Goal: Information Seeking & Learning: Learn about a topic

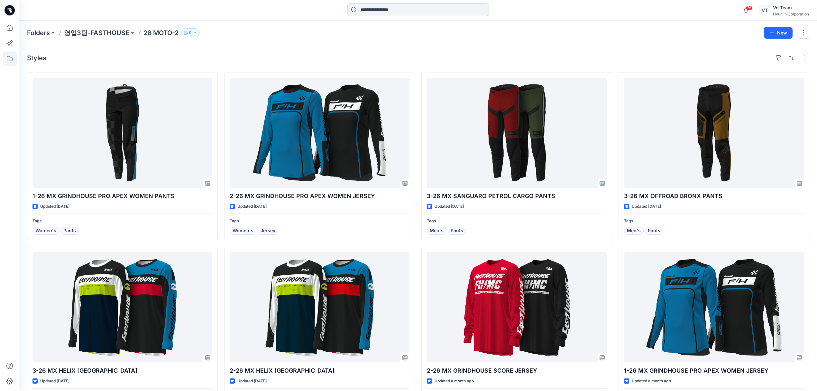
click at [798, 13] on div "Hyunjin Corporation" at bounding box center [791, 14] width 36 height 5
click at [14, 30] on icon at bounding box center [10, 28] width 14 height 14
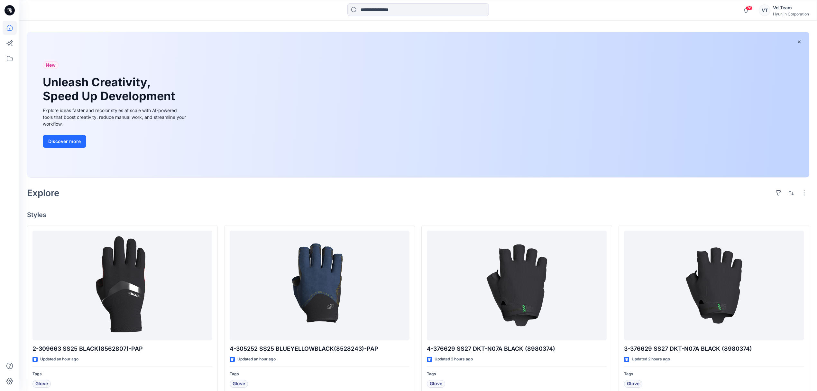
scroll to position [43, 0]
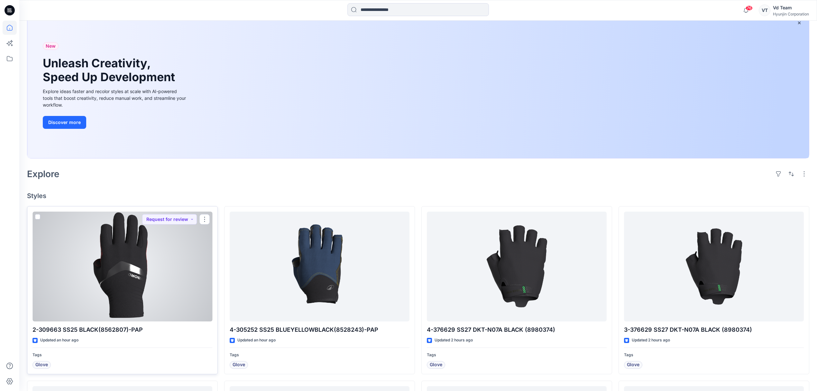
click at [169, 323] on div "2-309663 SS25 BLACK(8562807)-PAP Updated an hour ago Tags Glove Request for rev…" at bounding box center [122, 290] width 191 height 168
click at [170, 306] on div at bounding box center [123, 266] width 180 height 110
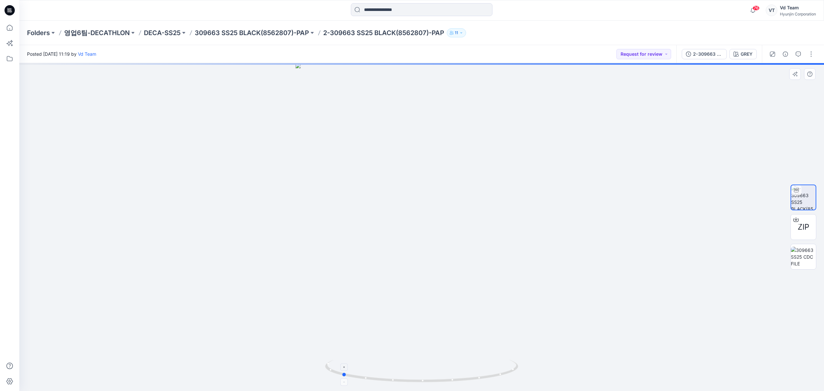
drag, startPoint x: 388, startPoint y: 384, endPoint x: 501, endPoint y: 371, distance: 113.6
click at [501, 371] on icon at bounding box center [422, 371] width 195 height 24
click at [266, 34] on p "309663 SS25 BLACK(8562807)-PAP" at bounding box center [252, 32] width 114 height 9
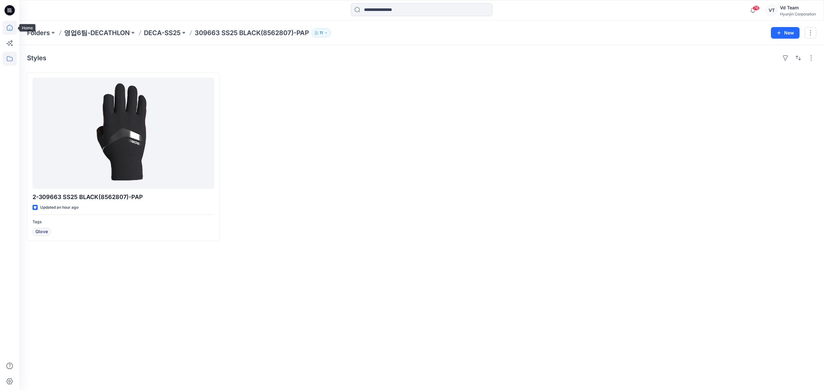
click at [14, 26] on icon at bounding box center [10, 28] width 14 height 14
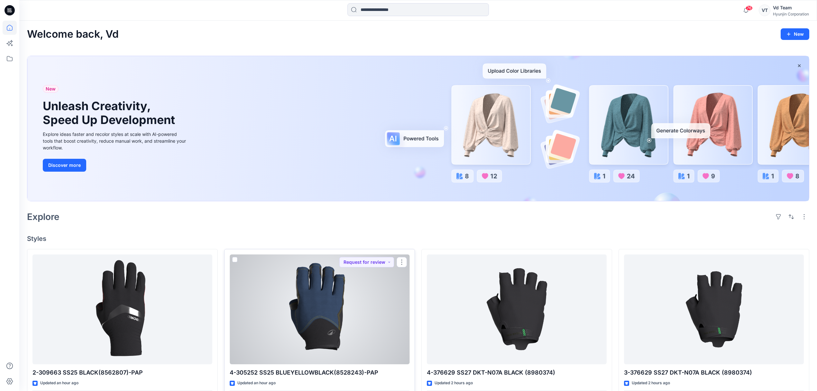
click at [378, 347] on div at bounding box center [320, 309] width 180 height 110
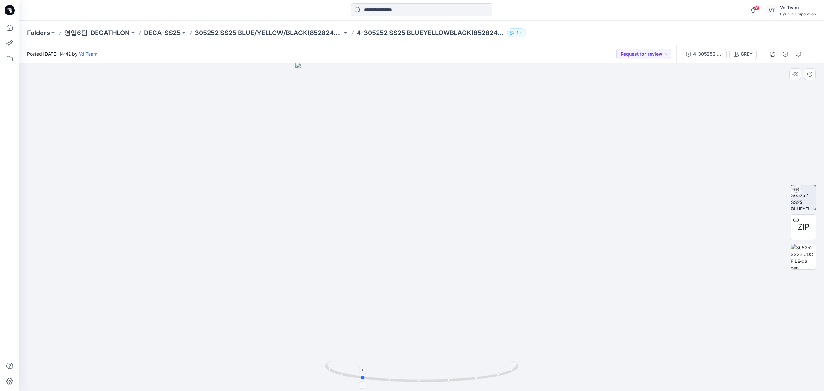
drag, startPoint x: 378, startPoint y: 378, endPoint x: 511, endPoint y: 362, distance: 134.8
click at [511, 362] on icon at bounding box center [422, 371] width 195 height 24
click at [12, 30] on icon at bounding box center [10, 28] width 14 height 14
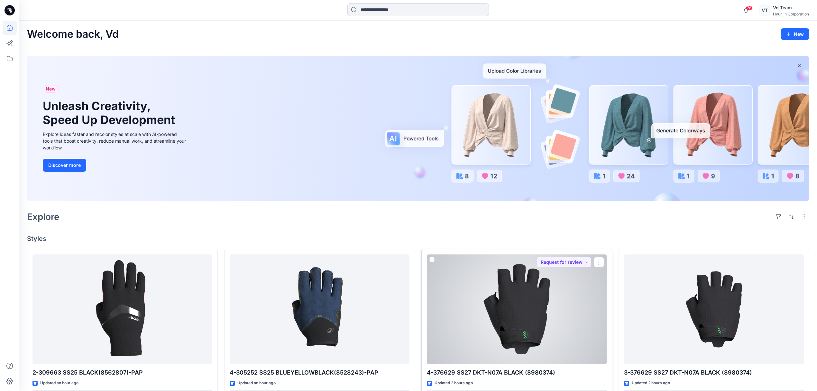
click at [547, 344] on div at bounding box center [517, 309] width 180 height 110
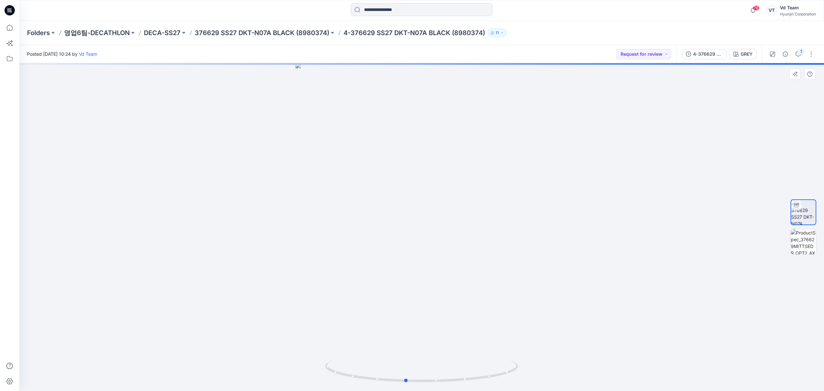
drag, startPoint x: 400, startPoint y: 383, endPoint x: 577, endPoint y: 367, distance: 177.7
click at [577, 367] on div at bounding box center [421, 227] width 805 height 328
click at [224, 30] on p "376629 SS27 DKT-N07A BLACK (8980374)" at bounding box center [262, 32] width 135 height 9
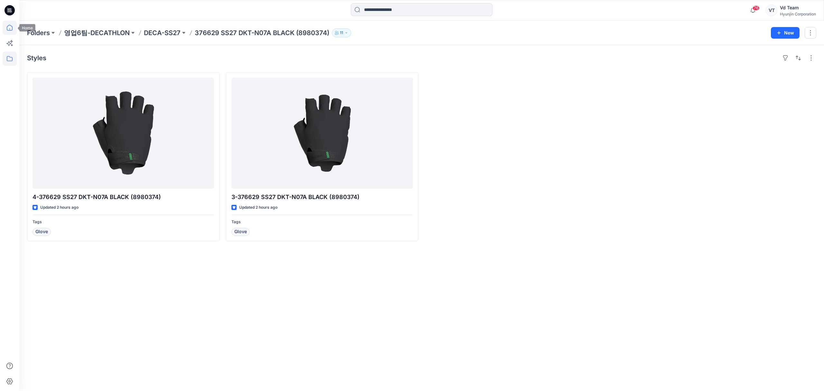
click at [14, 25] on icon at bounding box center [10, 28] width 14 height 14
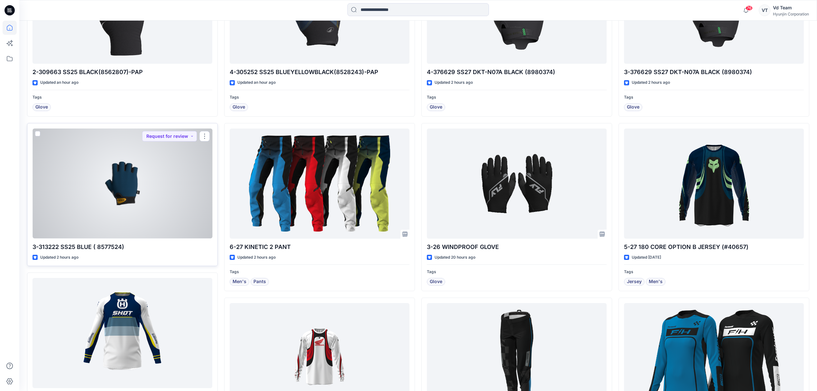
scroll to position [257, 0]
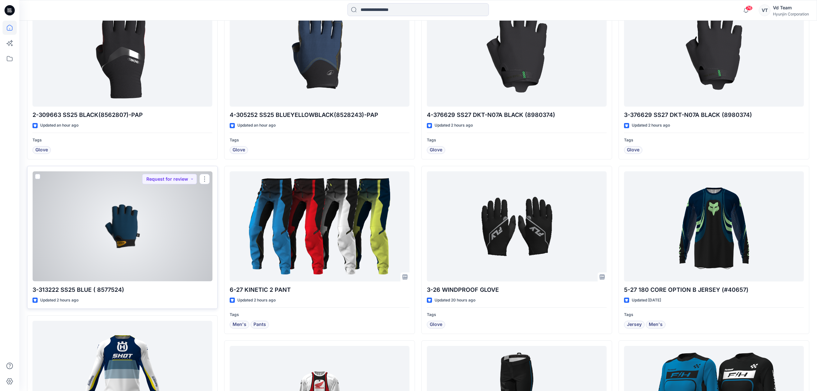
click at [166, 247] on div at bounding box center [123, 226] width 180 height 110
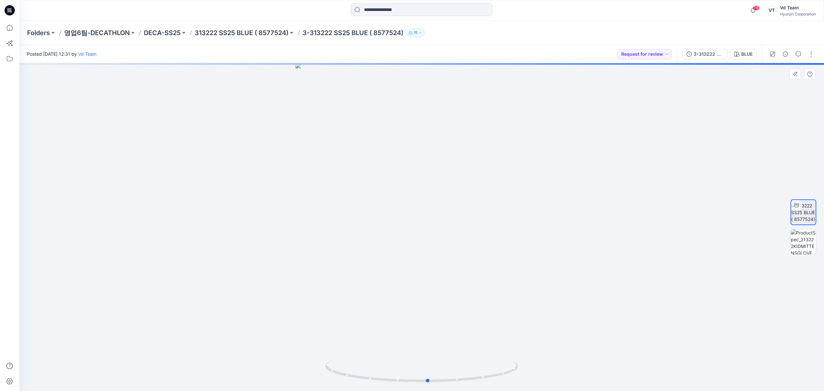
drag, startPoint x: 450, startPoint y: 380, endPoint x: 263, endPoint y: 369, distance: 187.0
click at [263, 369] on div at bounding box center [421, 227] width 805 height 328
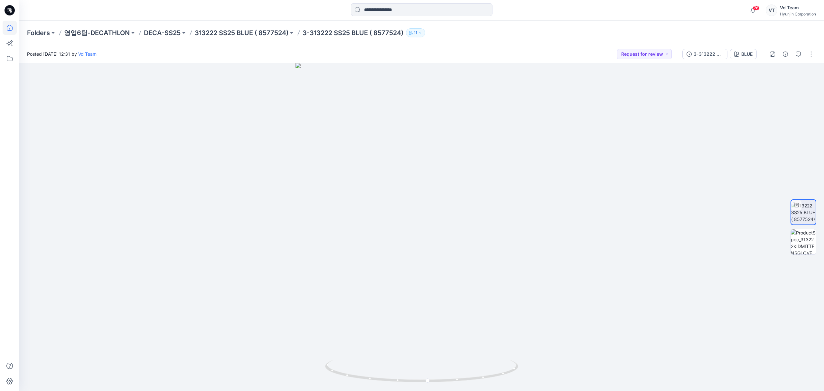
click at [14, 32] on icon at bounding box center [10, 28] width 14 height 14
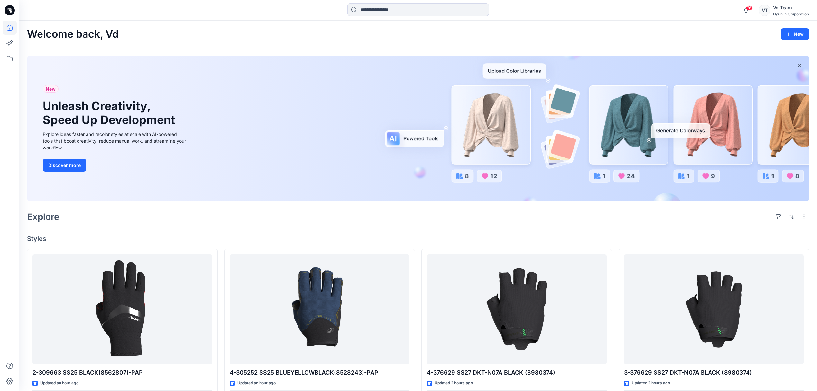
click at [253, 201] on div at bounding box center [418, 128] width 782 height 145
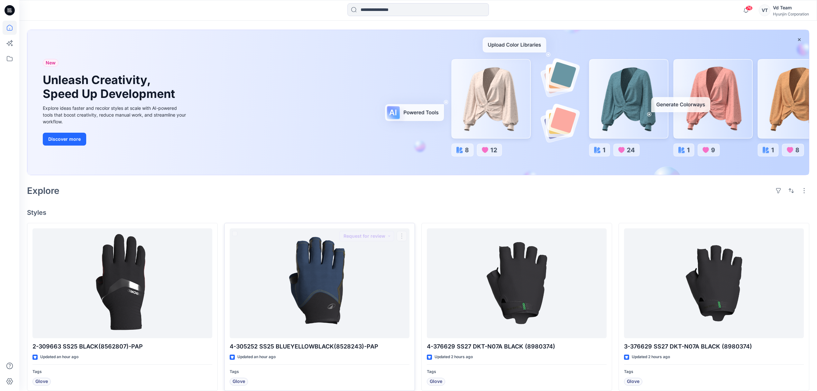
scroll to position [20, 0]
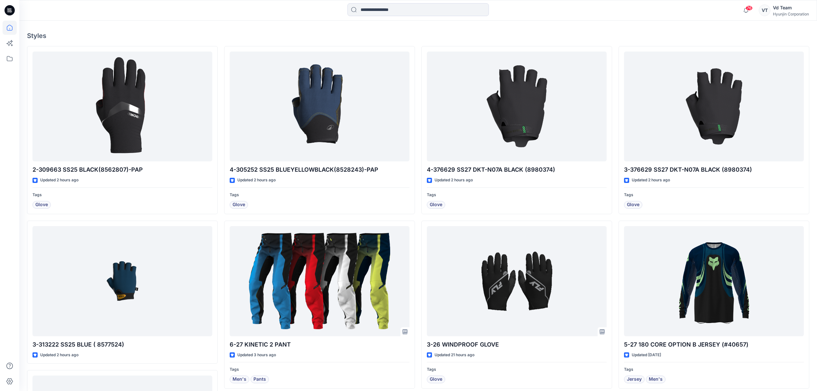
scroll to position [235, 0]
